Goal: Information Seeking & Learning: Learn about a topic

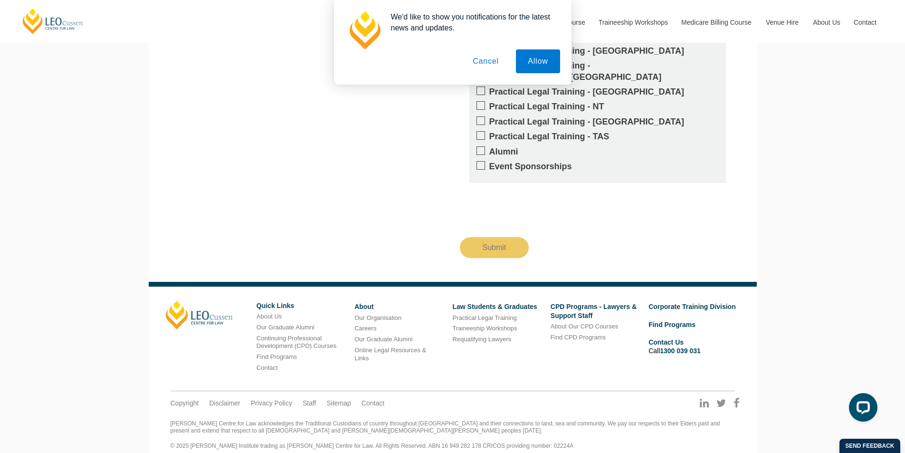
click at [475, 57] on button "Cancel" at bounding box center [486, 61] width 50 height 24
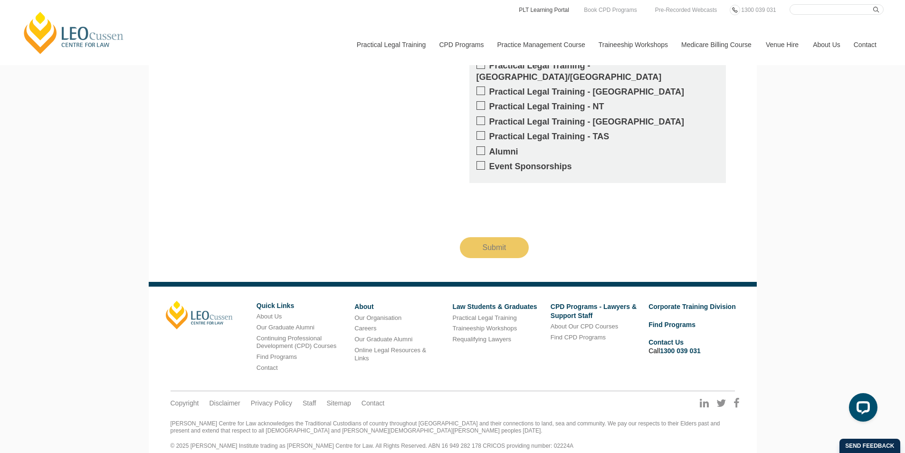
click at [547, 11] on link "PLT Learning Portal" at bounding box center [544, 10] width 52 height 10
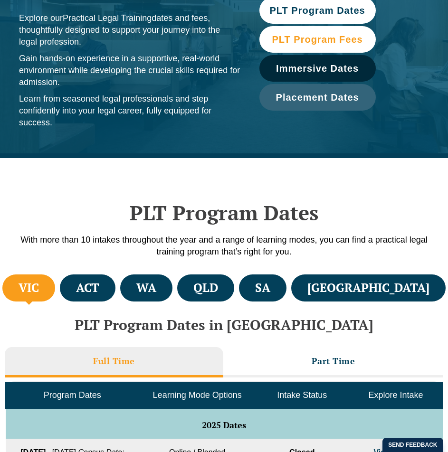
drag, startPoint x: 0, startPoint y: 0, endPoint x: 313, endPoint y: 38, distance: 315.3
click at [313, 38] on span "PLT Program Fees" at bounding box center [317, 39] width 91 height 9
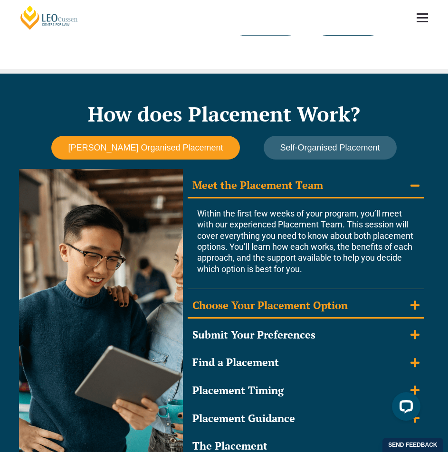
scroll to position [807, 0]
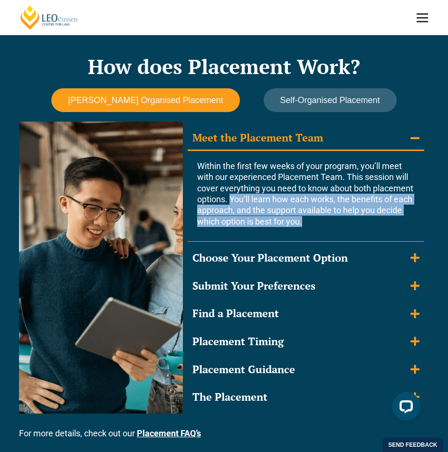
drag, startPoint x: 323, startPoint y: 234, endPoint x: 232, endPoint y: 208, distance: 95.3
click at [232, 208] on p "Within the first few weeks of your program, you’ll meet with our experienced Pl…" at bounding box center [306, 194] width 218 height 66
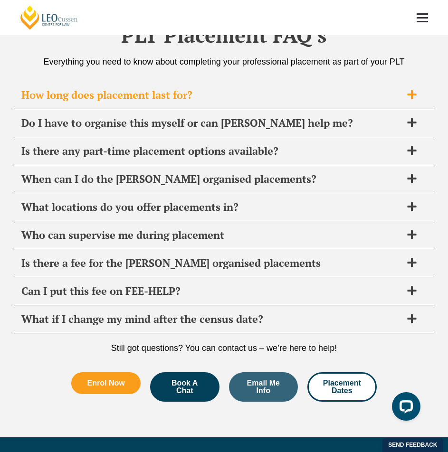
click at [158, 86] on div "How long does placement last for?" at bounding box center [223, 95] width 419 height 28
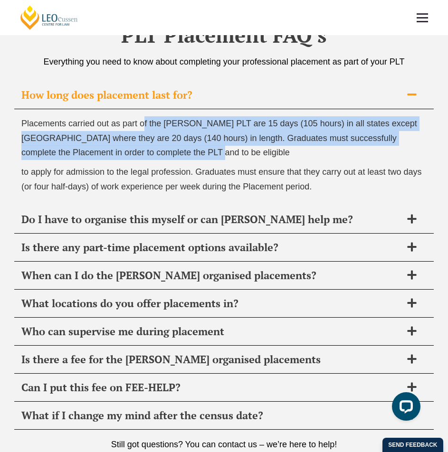
drag, startPoint x: 154, startPoint y: 124, endPoint x: 245, endPoint y: 152, distance: 94.8
click at [245, 152] on p "Placements carried out as part of the [PERSON_NAME] PLT are 15 days (105 hours)…" at bounding box center [223, 138] width 405 height 44
click at [228, 152] on p "Placements carried out as part of the [PERSON_NAME] PLT are 15 days (105 hours)…" at bounding box center [223, 138] width 405 height 44
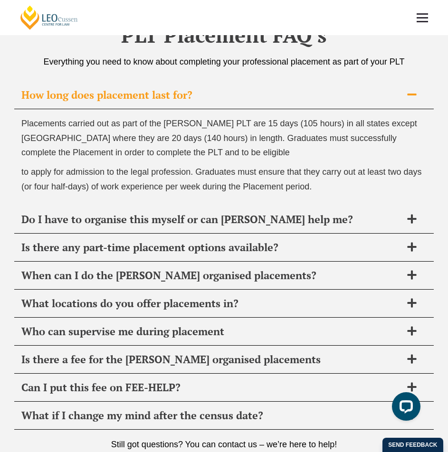
click at [228, 152] on p "Placements carried out as part of the [PERSON_NAME] PLT are 15 days (105 hours)…" at bounding box center [223, 138] width 405 height 44
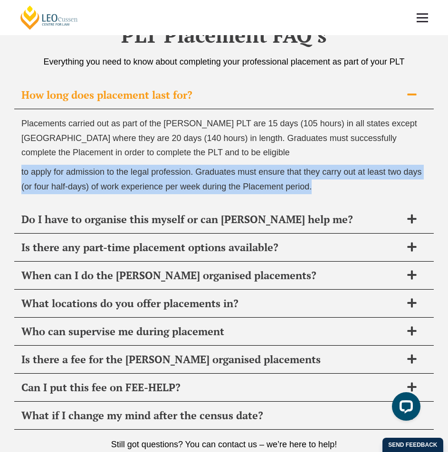
drag, startPoint x: 332, startPoint y: 186, endPoint x: 18, endPoint y: 172, distance: 315.2
click at [18, 172] on div "Placements carried out as part of the Leo Cussen PLT are 15 days (105 hours) in…" at bounding box center [223, 157] width 419 height 96
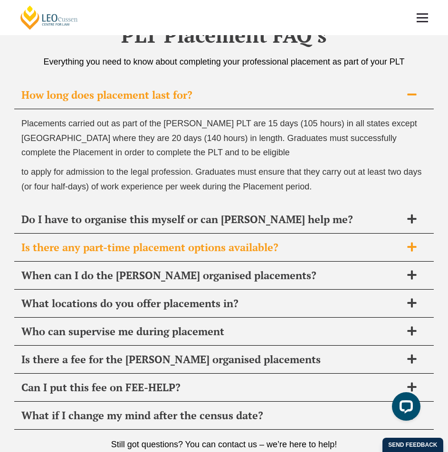
click at [196, 250] on span "Is there any part-time placement options available?" at bounding box center [211, 247] width 380 height 13
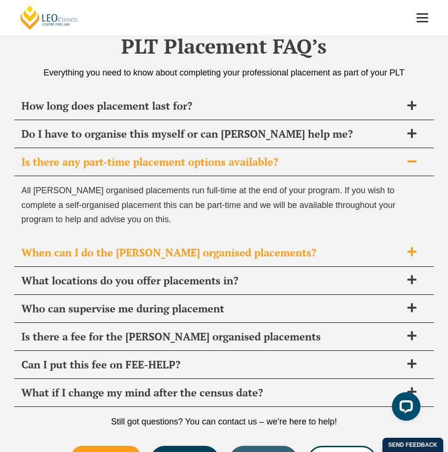
scroll to position [3319, 0]
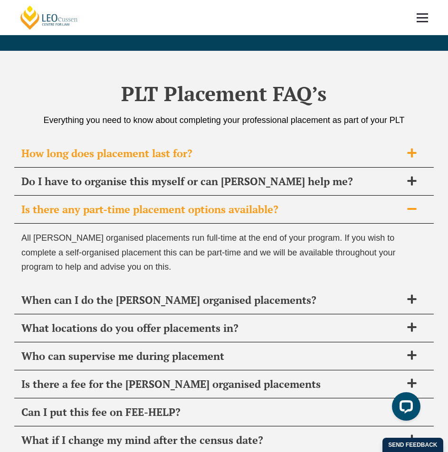
click at [235, 149] on span "How long does placement last for?" at bounding box center [211, 153] width 380 height 13
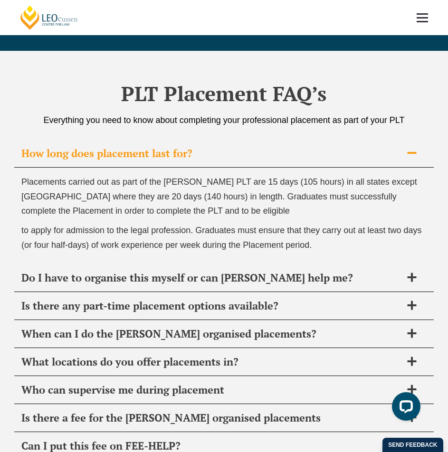
click at [229, 152] on span "How long does placement last for?" at bounding box center [211, 153] width 380 height 13
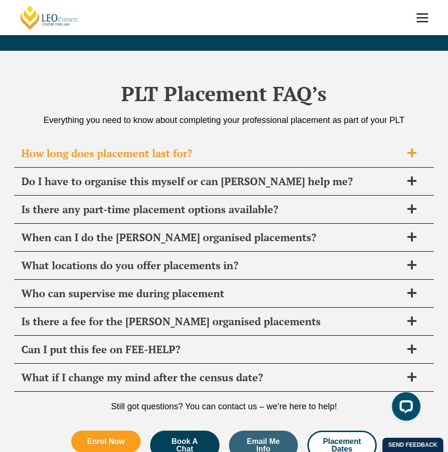
click at [244, 145] on div "How long does placement last for?" at bounding box center [223, 154] width 419 height 28
